Goal: Use online tool/utility

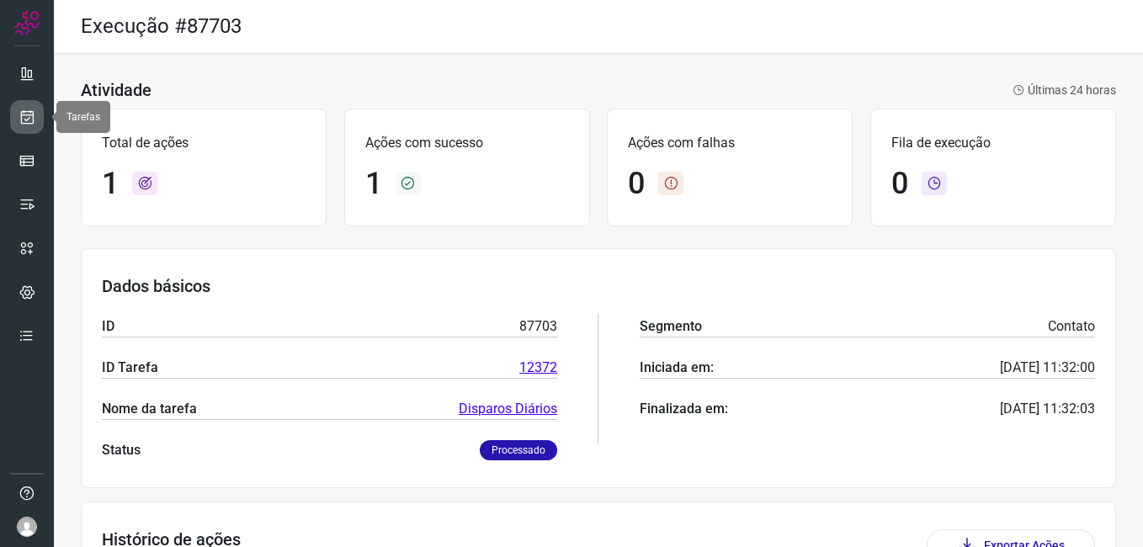
click at [20, 122] on icon at bounding box center [28, 117] width 18 height 17
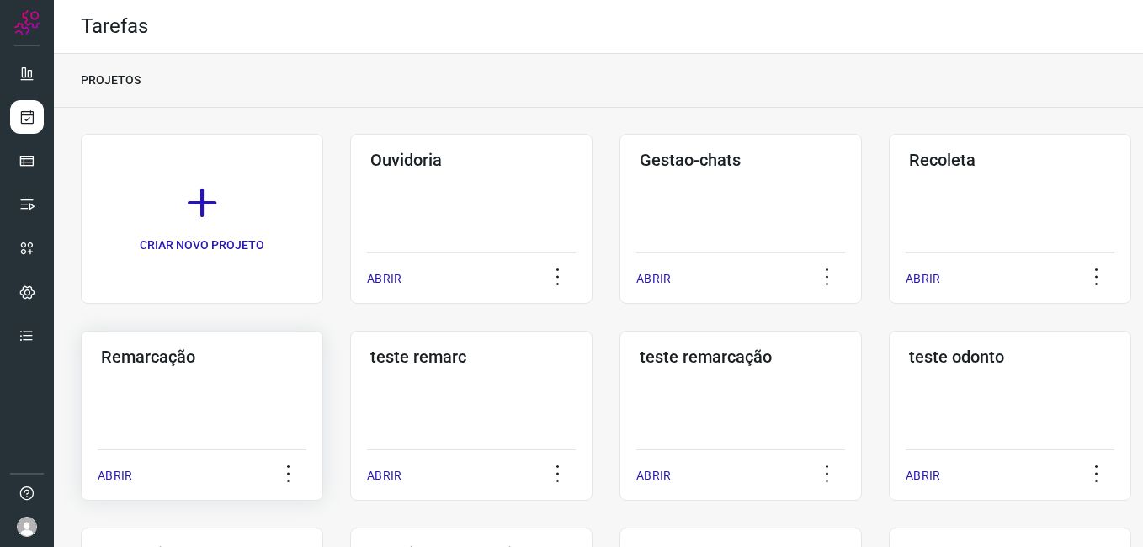
click at [196, 391] on div "Remarcação ABRIR" at bounding box center [202, 416] width 242 height 170
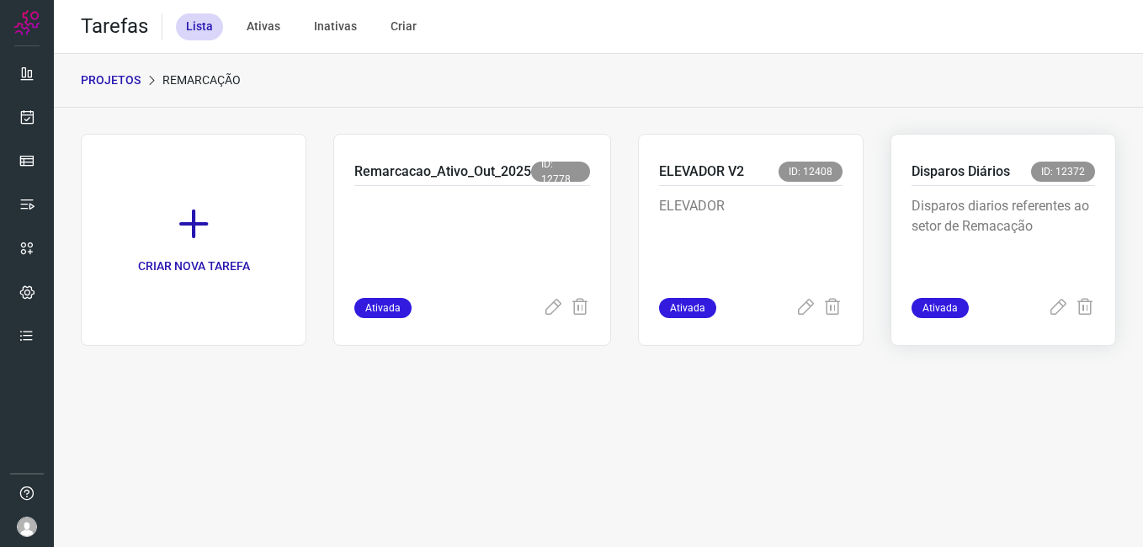
drag, startPoint x: 990, startPoint y: 224, endPoint x: 1006, endPoint y: 239, distance: 21.4
click at [1006, 239] on p "Disparos diarios referentes ao setor de Remacação" at bounding box center [1002, 238] width 183 height 84
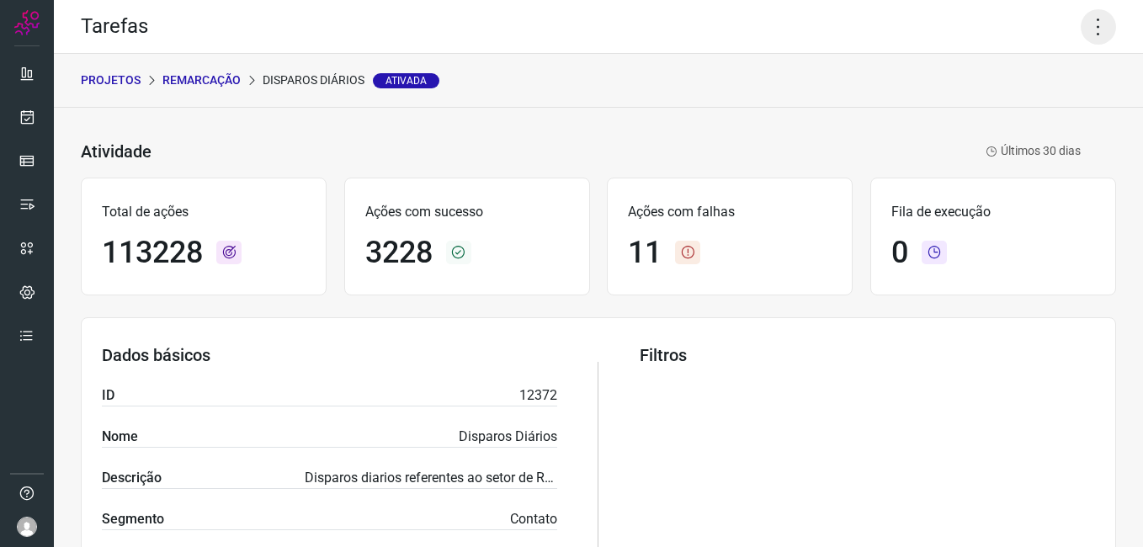
click at [1081, 33] on icon at bounding box center [1098, 26] width 35 height 35
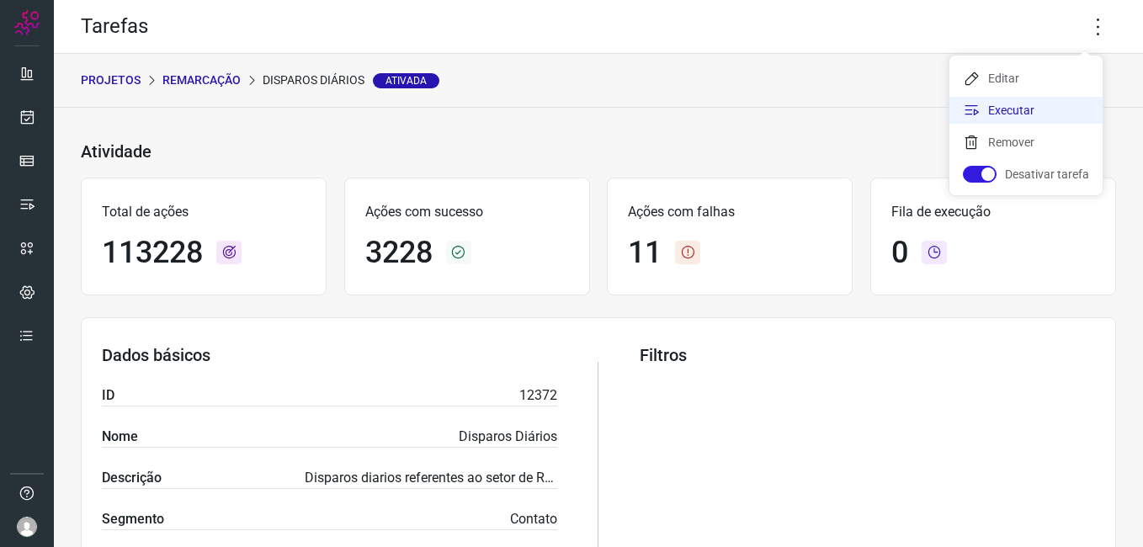
click at [1030, 105] on li "Executar" at bounding box center [1025, 110] width 153 height 27
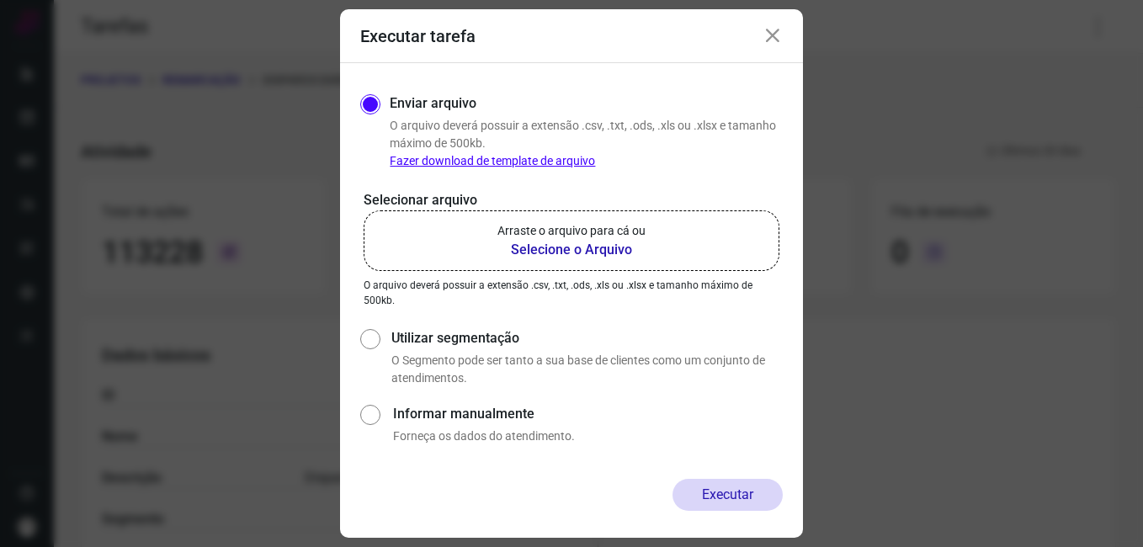
click at [599, 248] on b "Selecione o Arquivo" at bounding box center [571, 250] width 148 height 20
click at [0, 0] on input "Arraste o arquivo para cá ou Selecione o Arquivo" at bounding box center [0, 0] width 0 height 0
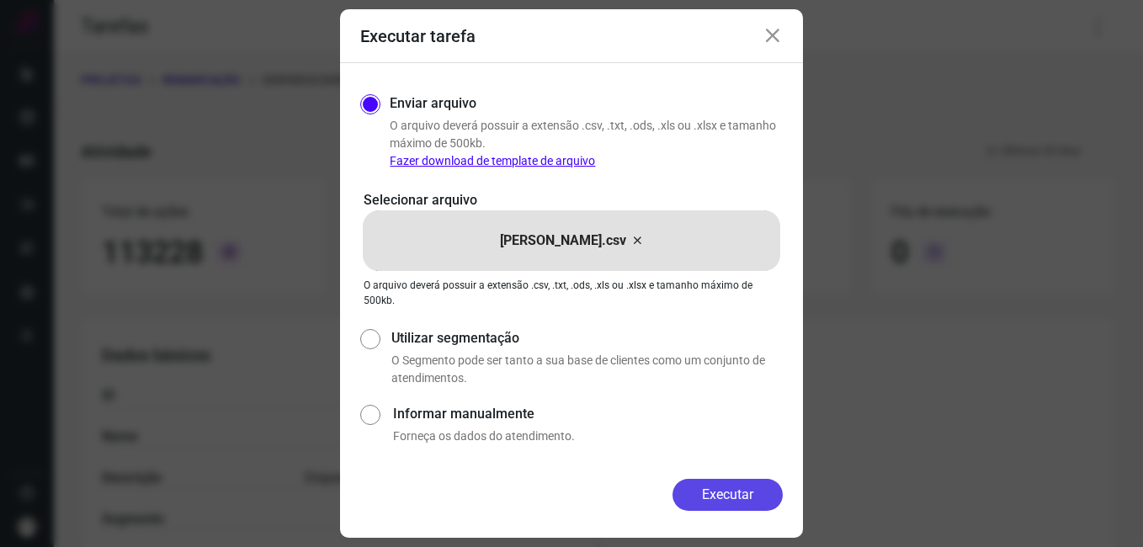
drag, startPoint x: 705, startPoint y: 489, endPoint x: 702, endPoint y: 474, distance: 15.5
click at [705, 490] on button "Executar" at bounding box center [727, 495] width 110 height 32
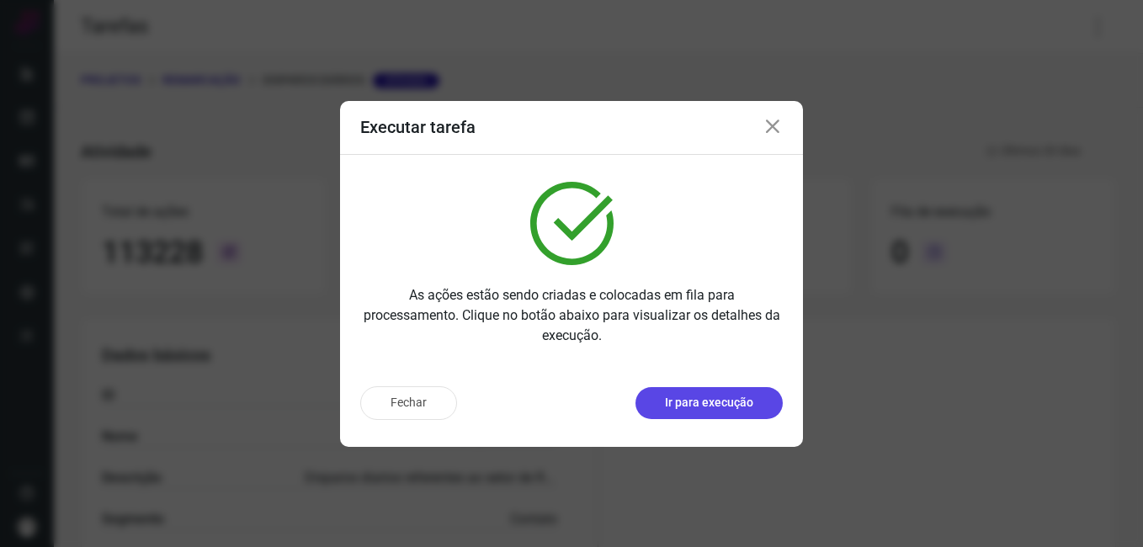
click at [702, 412] on button "Ir para execução" at bounding box center [708, 403] width 147 height 32
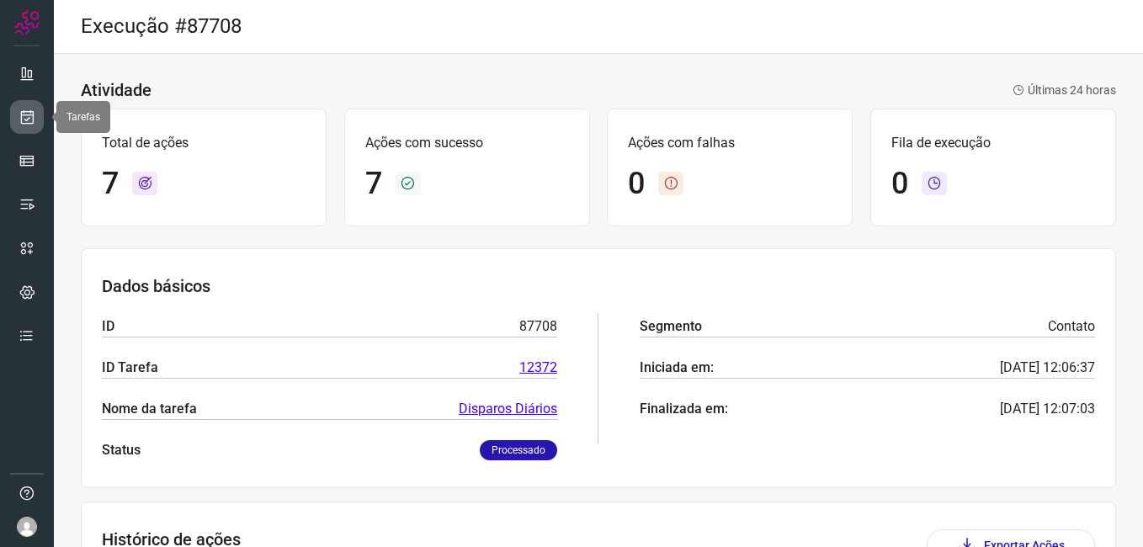
click at [19, 132] on link at bounding box center [27, 117] width 34 height 34
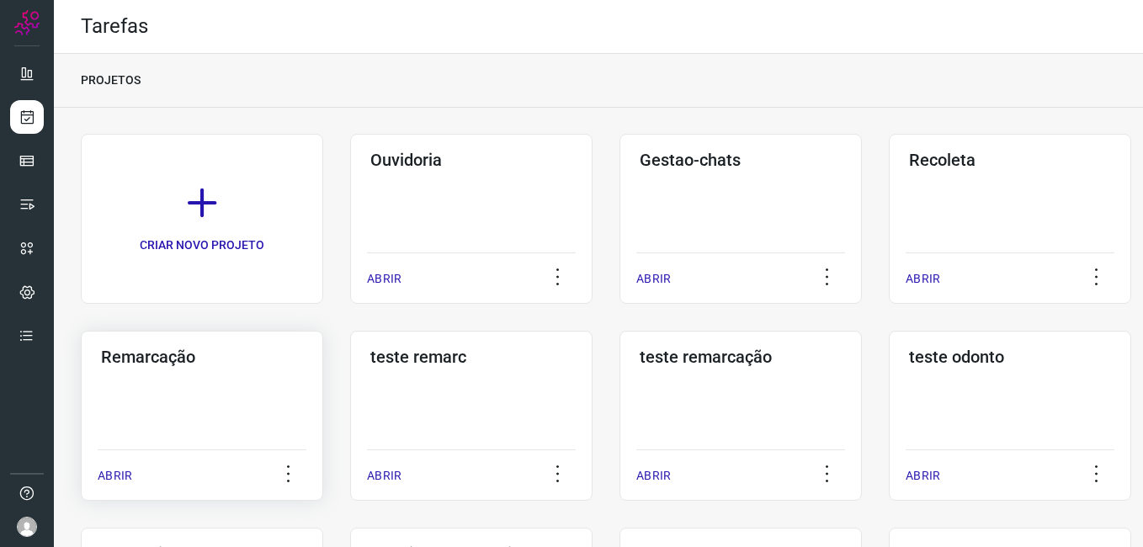
drag, startPoint x: 191, startPoint y: 327, endPoint x: 206, endPoint y: 348, distance: 25.9
click at [212, 353] on h3 "Remarcação" at bounding box center [202, 357] width 202 height 20
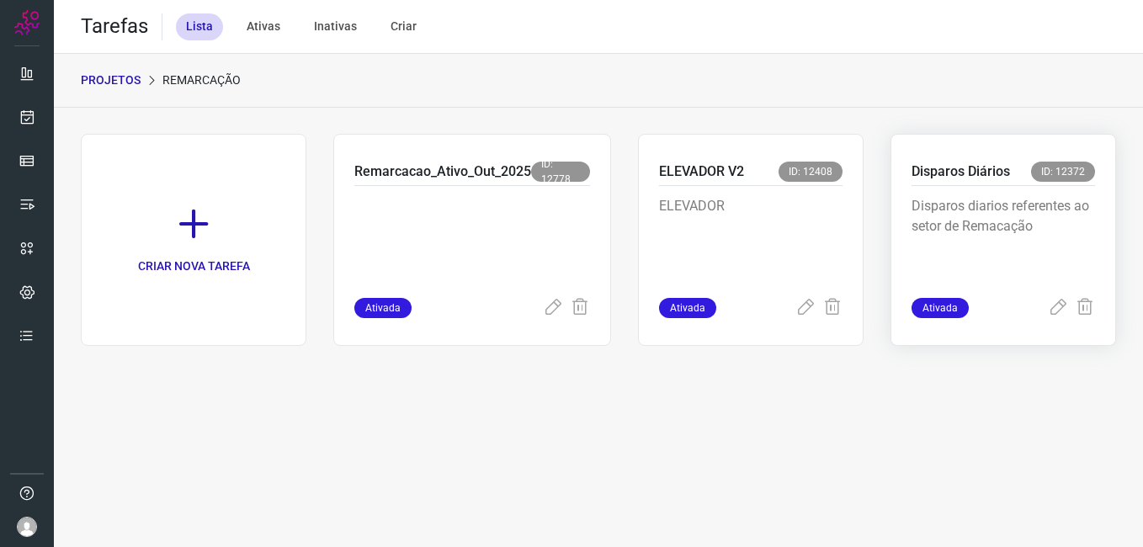
click at [1027, 225] on p "Disparos diarios referentes ao setor de Remacação" at bounding box center [1002, 238] width 183 height 84
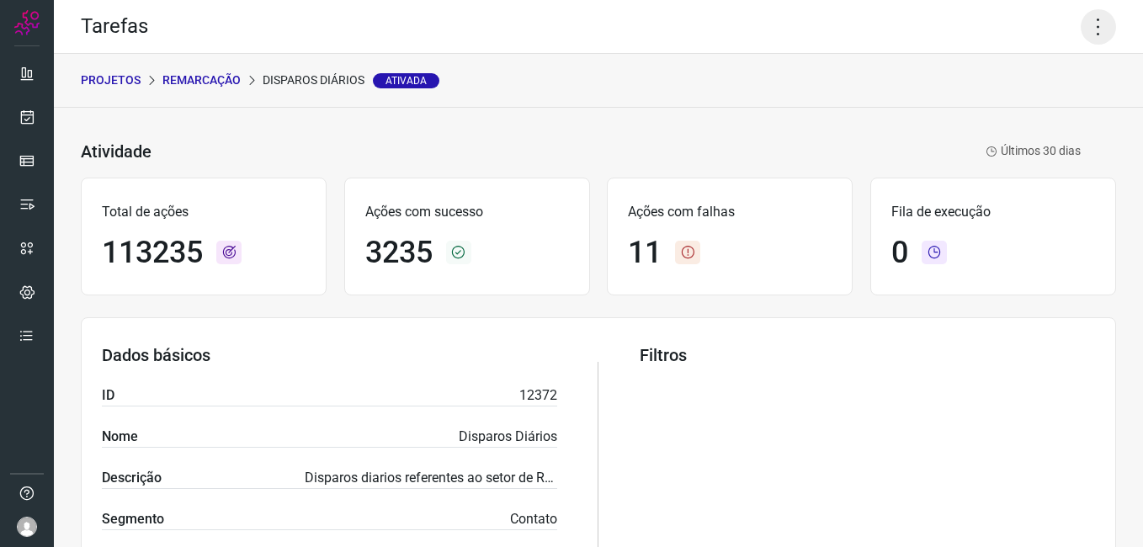
click at [1083, 33] on icon at bounding box center [1098, 26] width 35 height 35
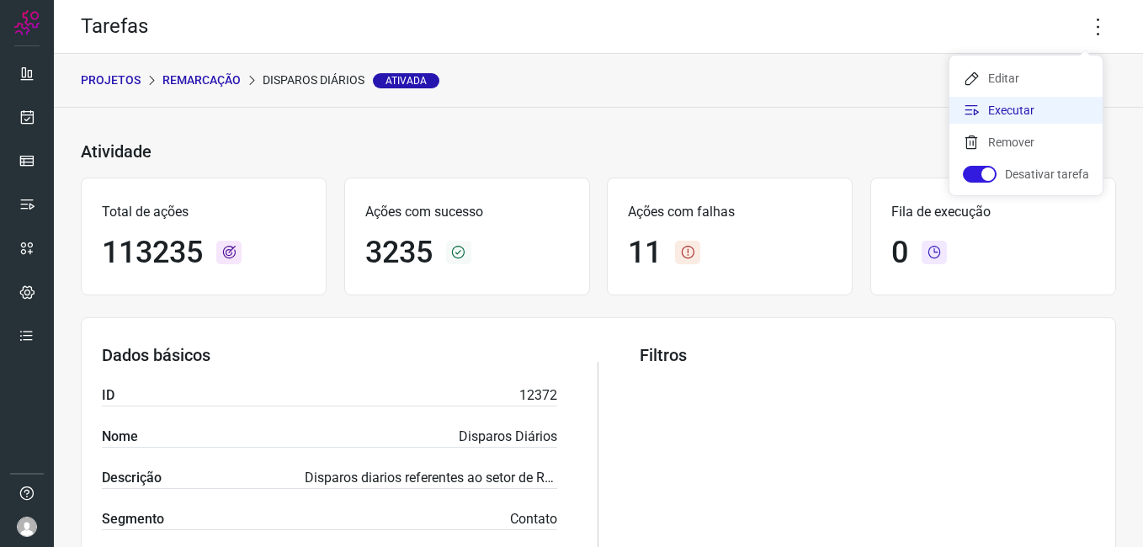
click at [1033, 115] on li "Executar" at bounding box center [1025, 110] width 153 height 27
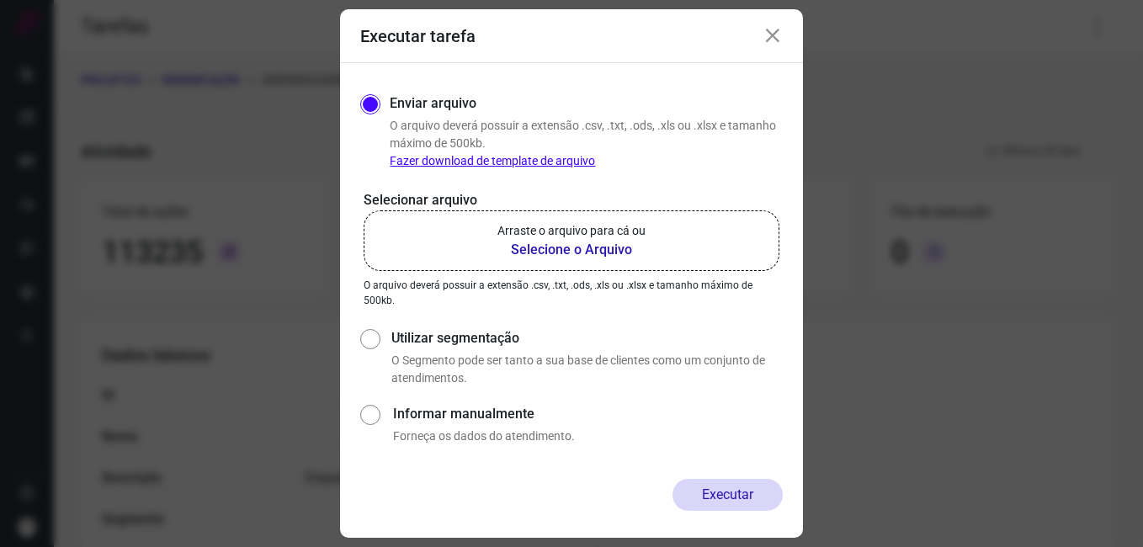
click at [582, 253] on b "Selecione o Arquivo" at bounding box center [571, 250] width 148 height 20
click at [0, 0] on input "Arraste o arquivo para cá ou Selecione o Arquivo" at bounding box center [0, 0] width 0 height 0
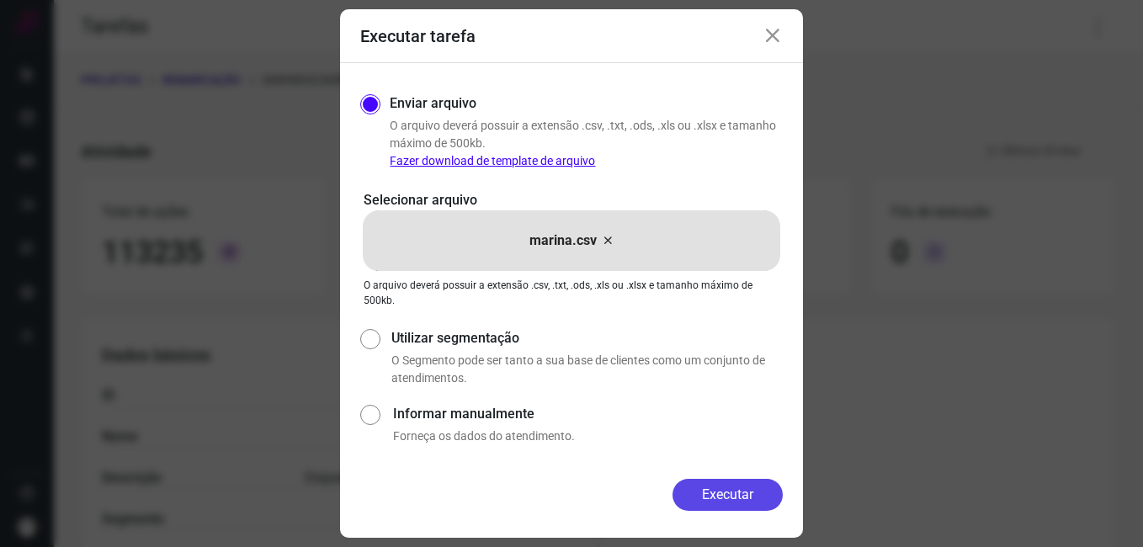
click at [731, 497] on button "Executar" at bounding box center [727, 495] width 110 height 32
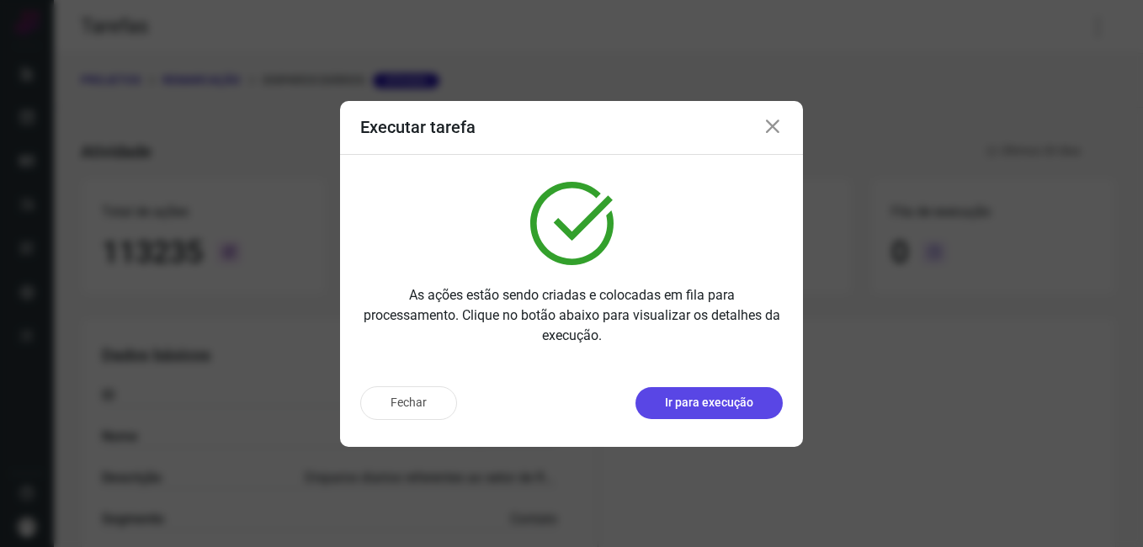
click at [672, 409] on p "Ir para execução" at bounding box center [709, 403] width 88 height 18
